Goal: Task Accomplishment & Management: Manage account settings

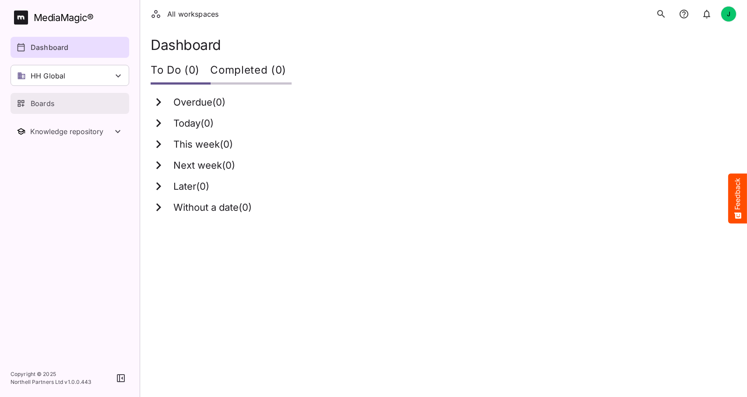
click at [48, 100] on p "Boards" at bounding box center [43, 103] width 24 height 11
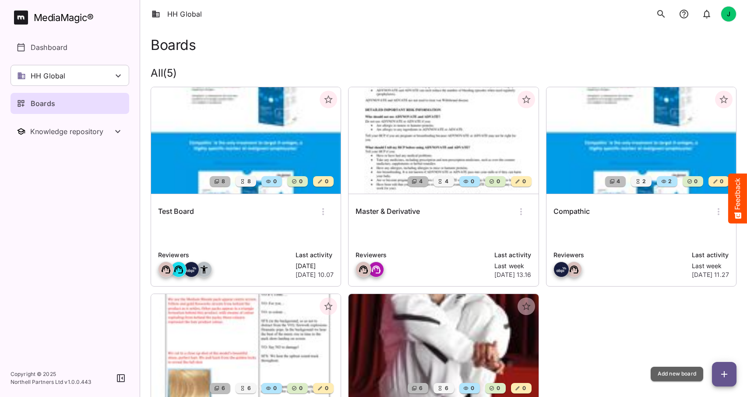
click at [725, 374] on icon "button" at bounding box center [724, 374] width 6 height 6
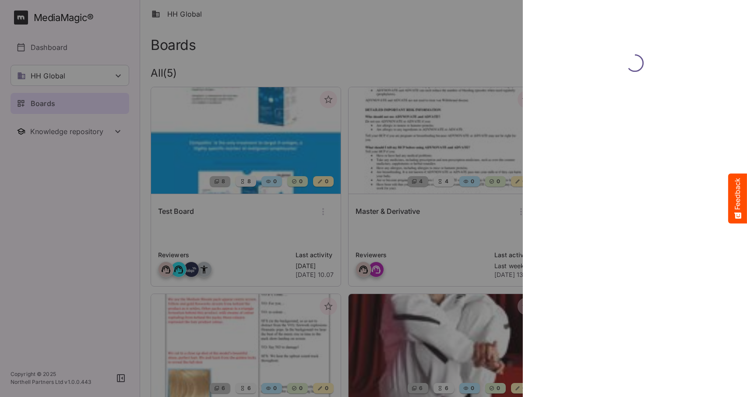
click at [44, 311] on div at bounding box center [373, 198] width 747 height 397
drag, startPoint x: 159, startPoint y: 252, endPoint x: 154, endPoint y: 251, distance: 4.8
click at [155, 251] on div at bounding box center [373, 198] width 747 height 397
click at [154, 251] on div at bounding box center [373, 198] width 747 height 397
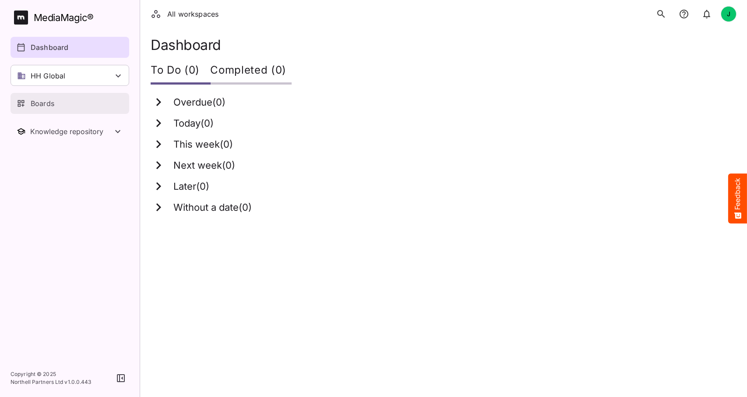
click at [48, 99] on p "Boards" at bounding box center [43, 103] width 24 height 11
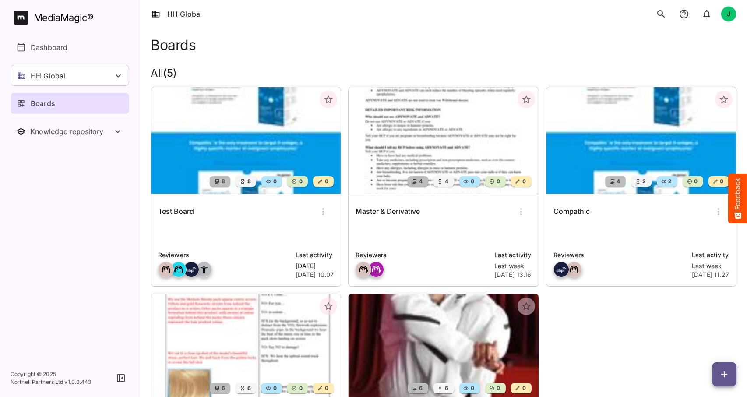
click at [245, 169] on img at bounding box center [246, 140] width 190 height 106
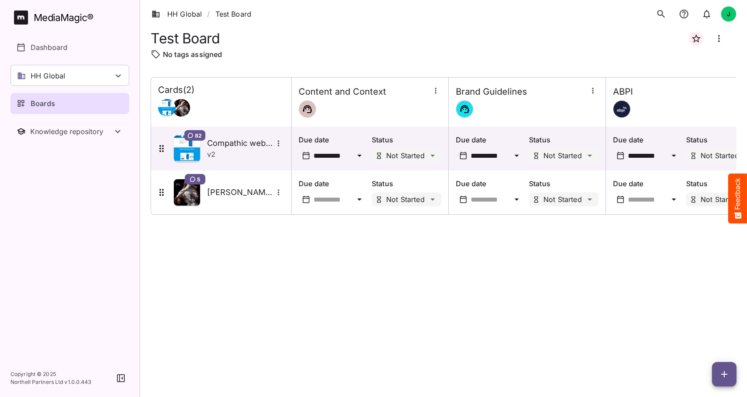
click at [594, 92] on icon "button" at bounding box center [593, 90] width 9 height 9
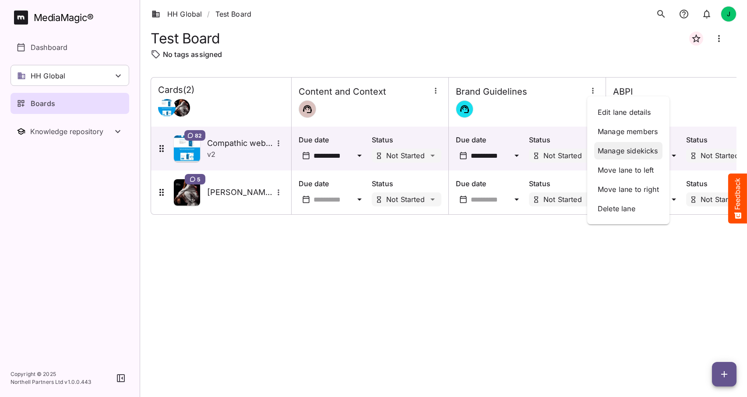
click at [607, 150] on p "Manage sidekicks" at bounding box center [628, 150] width 61 height 11
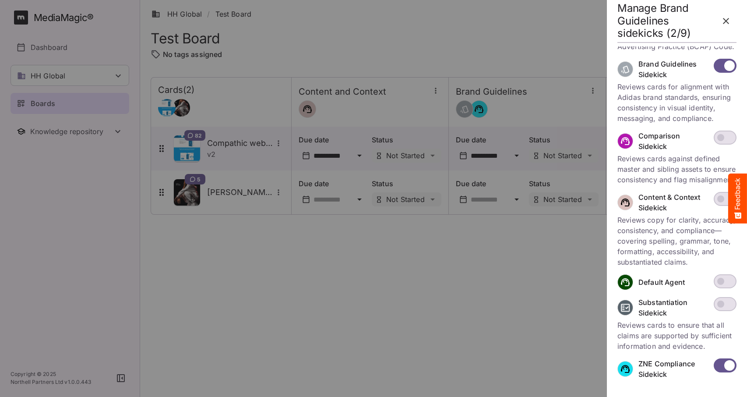
scroll to position [245, 0]
click at [416, 297] on div at bounding box center [373, 198] width 747 height 397
click at [728, 21] on icon "button" at bounding box center [726, 21] width 11 height 11
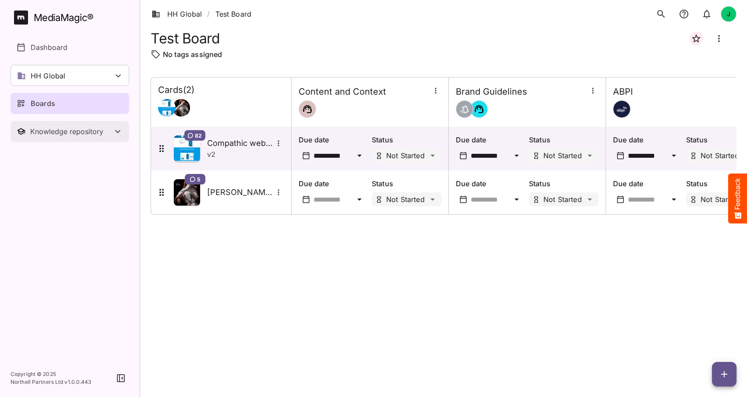
click at [117, 128] on icon "Toggle Knowledge repository" at bounding box center [118, 131] width 11 height 11
click at [49, 176] on p "Sidekicks" at bounding box center [47, 178] width 32 height 11
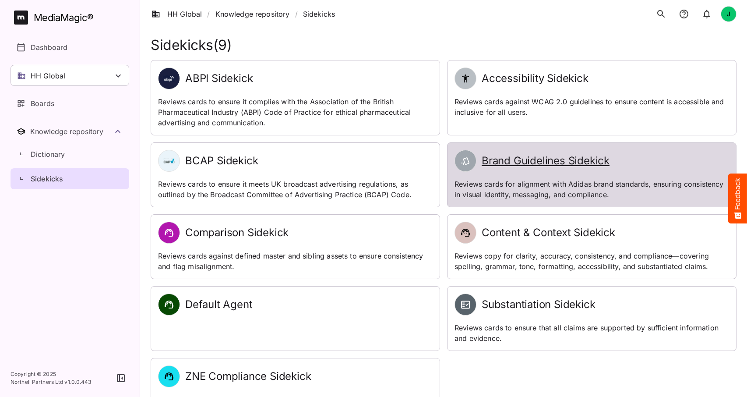
click at [488, 168] on div "Brand Guidelines Sidekick" at bounding box center [592, 161] width 275 height 22
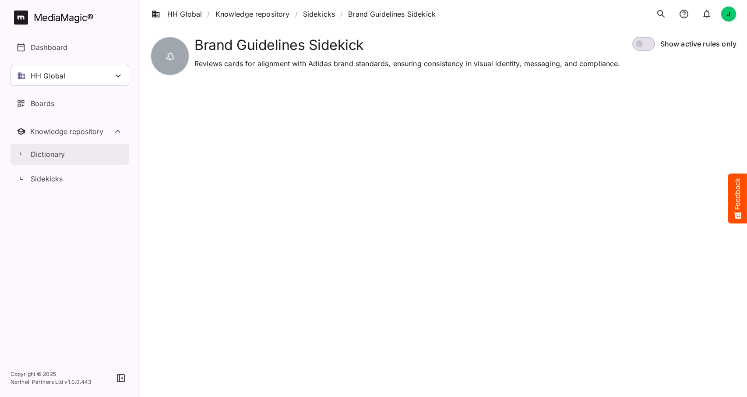
click at [48, 153] on p "Dictionary" at bounding box center [48, 154] width 35 height 11
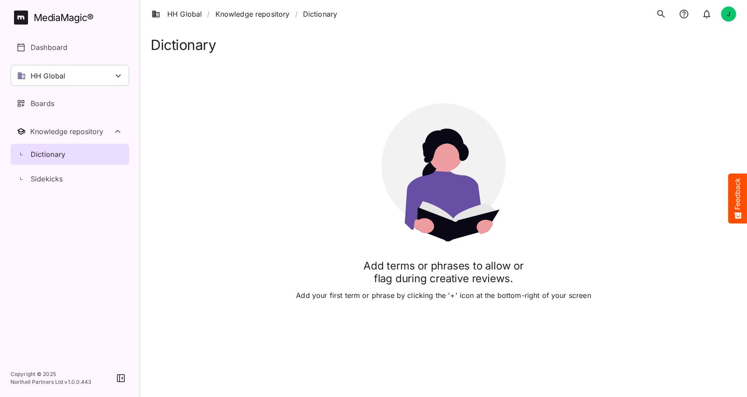
click at [249, 75] on div "Add terms or phrases to allow or flag during creative reviews. Add your first t…" at bounding box center [444, 202] width 586 height 298
click at [46, 106] on p "Boards" at bounding box center [43, 103] width 24 height 11
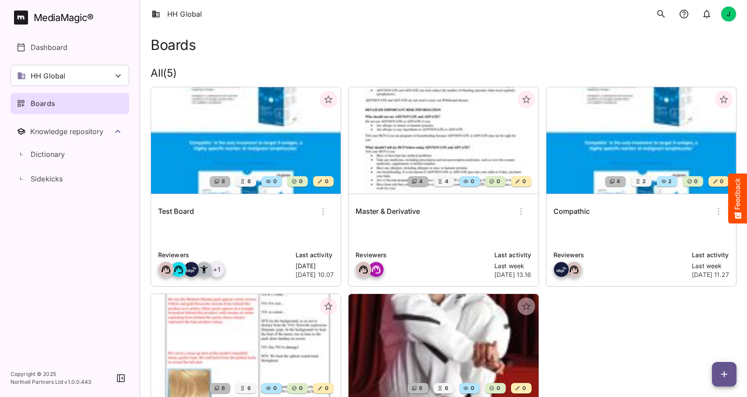
click at [245, 156] on img at bounding box center [246, 140] width 190 height 106
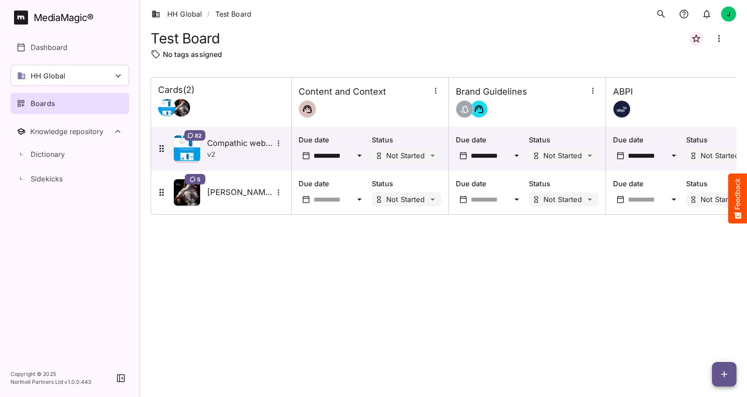
click at [592, 90] on icon "button" at bounding box center [593, 90] width 9 height 9
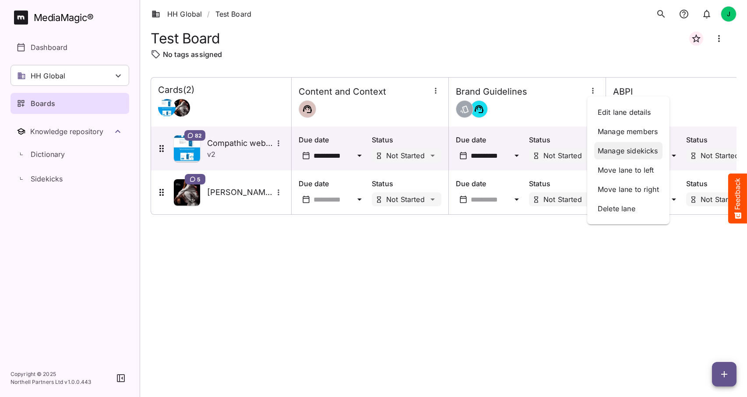
click at [616, 151] on p "Manage sidekicks" at bounding box center [628, 150] width 61 height 11
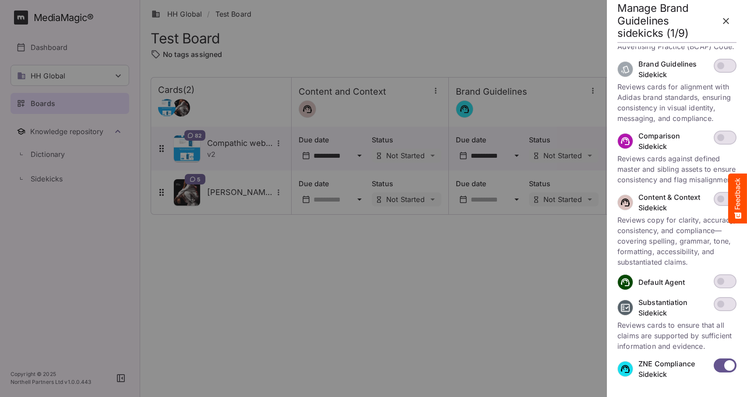
scroll to position [245, 0]
click at [730, 20] on icon "button" at bounding box center [726, 21] width 11 height 11
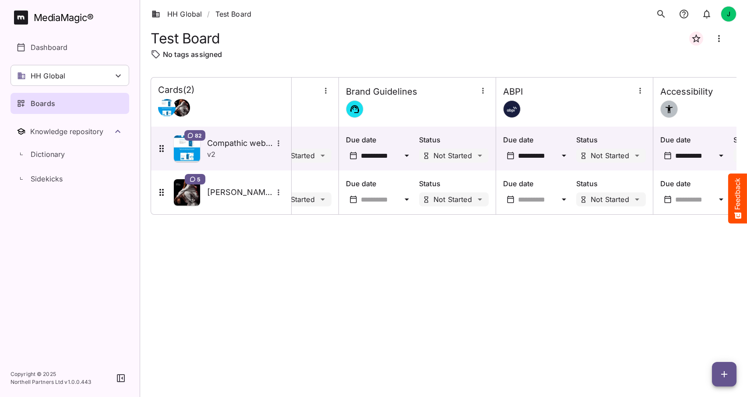
scroll to position [0, 28]
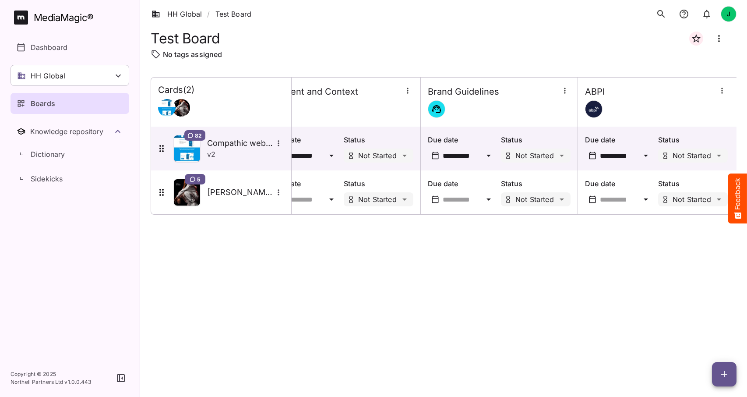
click at [726, 372] on icon "button" at bounding box center [724, 374] width 11 height 11
click at [399, 319] on div at bounding box center [373, 198] width 747 height 397
click at [60, 101] on div "Boards" at bounding box center [70, 103] width 107 height 11
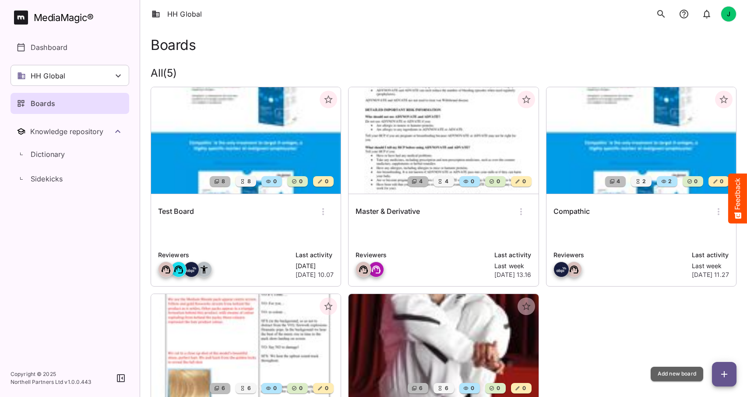
click at [725, 373] on icon "button" at bounding box center [724, 374] width 11 height 11
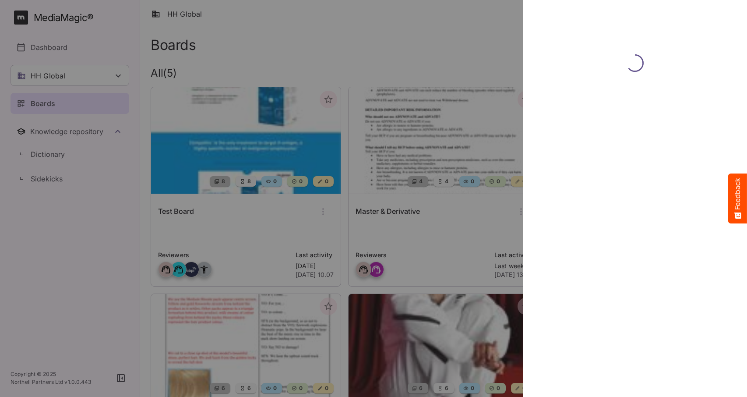
click at [634, 230] on div at bounding box center [635, 198] width 217 height 397
click at [67, 225] on div at bounding box center [373, 198] width 747 height 397
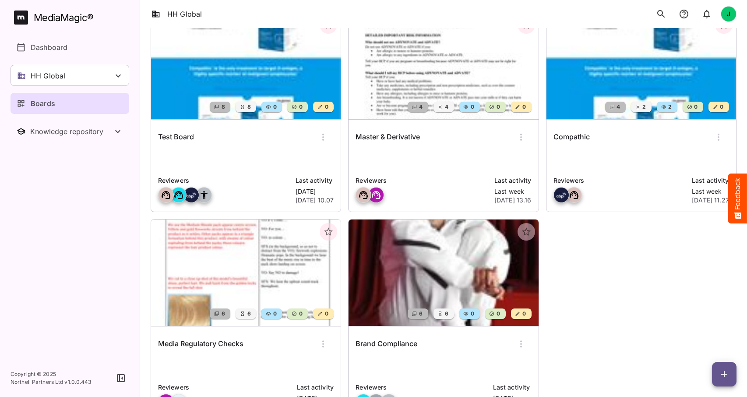
scroll to position [71, 0]
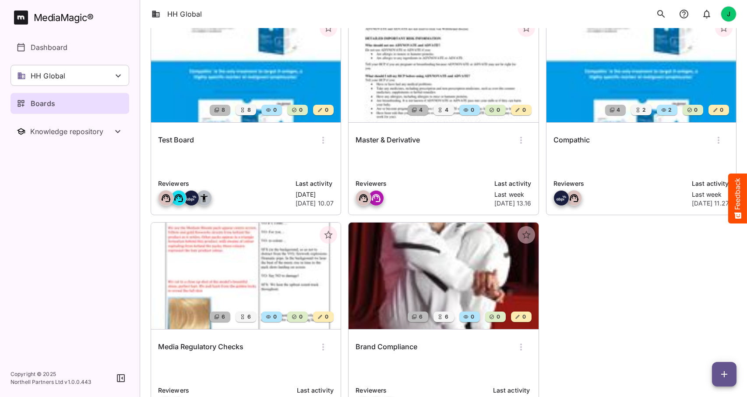
click at [655, 87] on img at bounding box center [642, 69] width 190 height 106
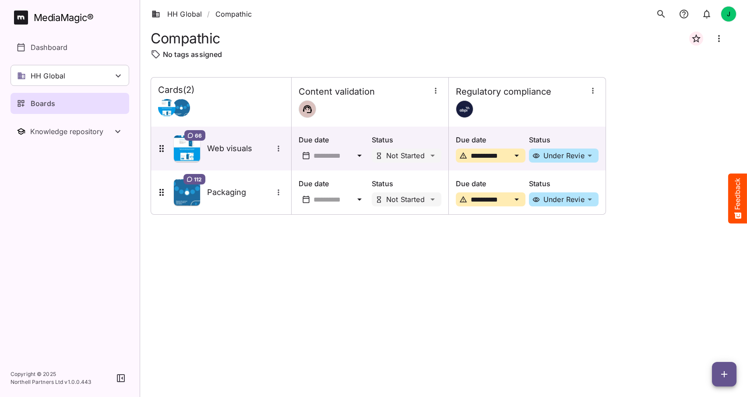
click at [591, 94] on icon "button" at bounding box center [593, 90] width 9 height 9
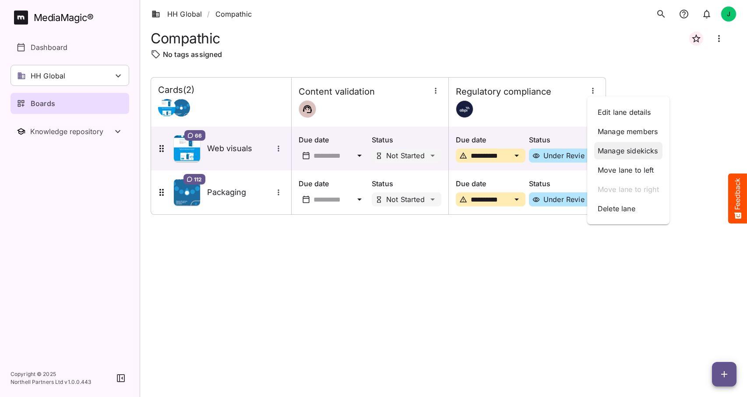
click at [610, 151] on p "Manage sidekicks" at bounding box center [628, 150] width 61 height 11
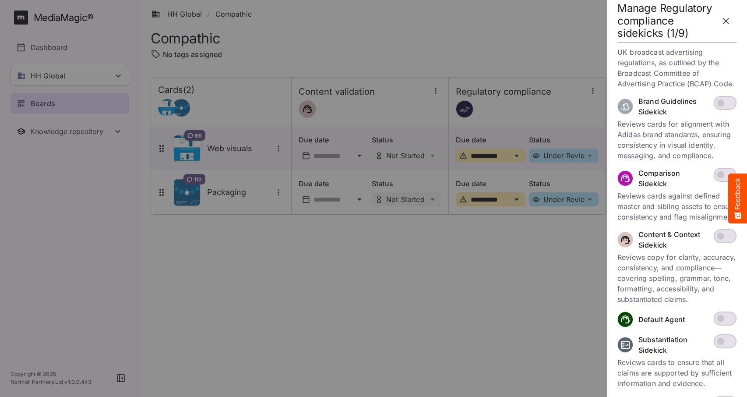
scroll to position [245, 0]
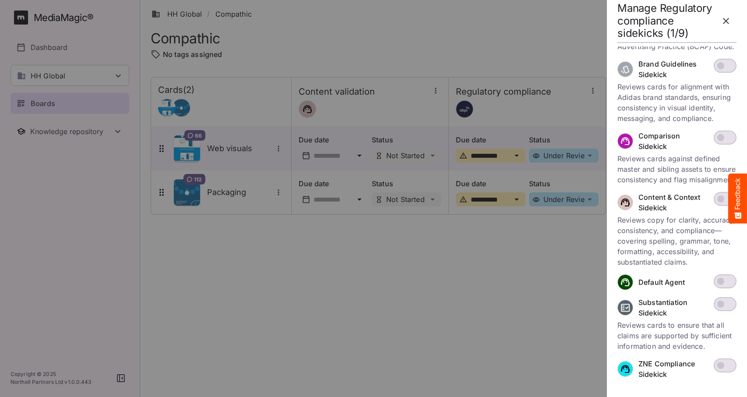
click at [372, 298] on div at bounding box center [373, 198] width 747 height 397
